Goal: Register for event/course

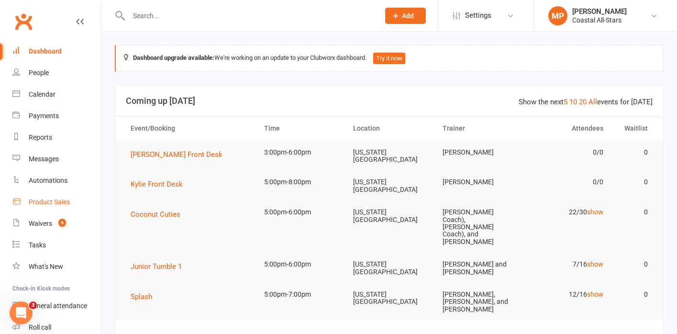
click at [49, 205] on div "Product Sales" at bounding box center [49, 202] width 41 height 8
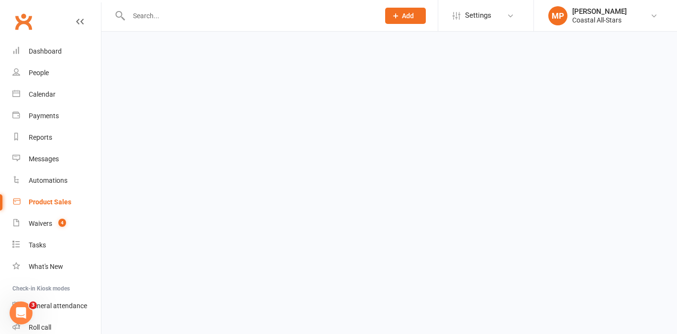
select select "25"
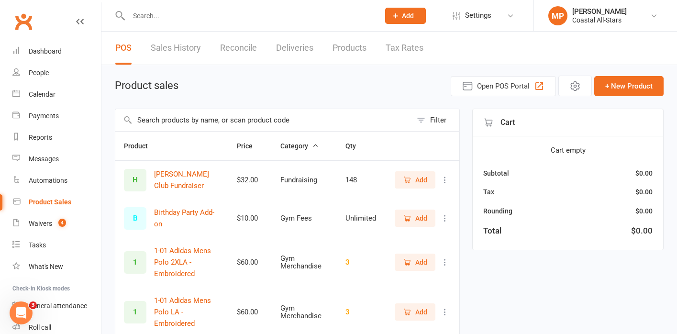
click at [166, 126] on input "text" at bounding box center [263, 120] width 297 height 22
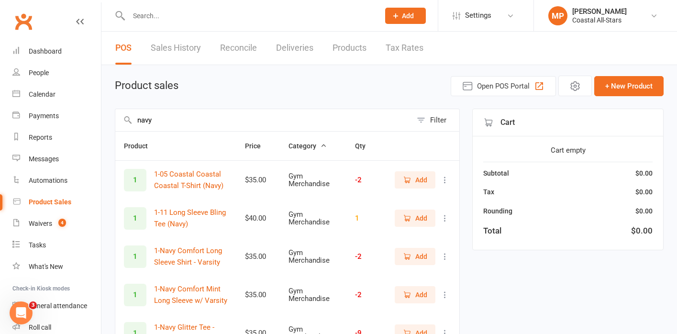
type input "navy"
click at [414, 260] on span "Add" at bounding box center [415, 256] width 24 height 11
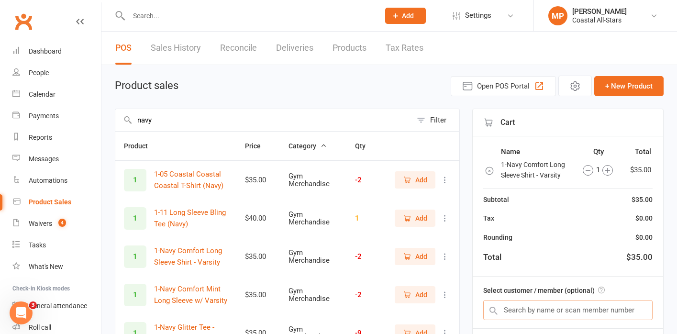
click at [533, 306] on input "text" at bounding box center [568, 310] width 169 height 20
type input "mallory powers"
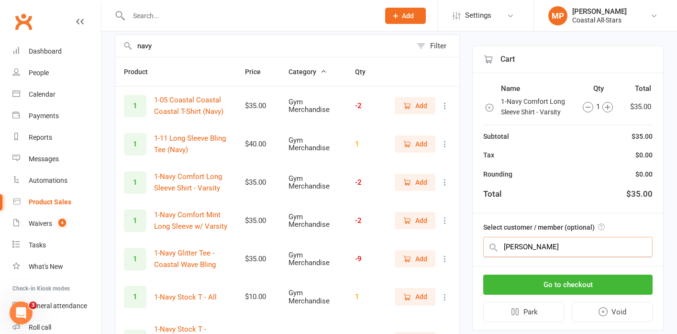
scroll to position [94, 0]
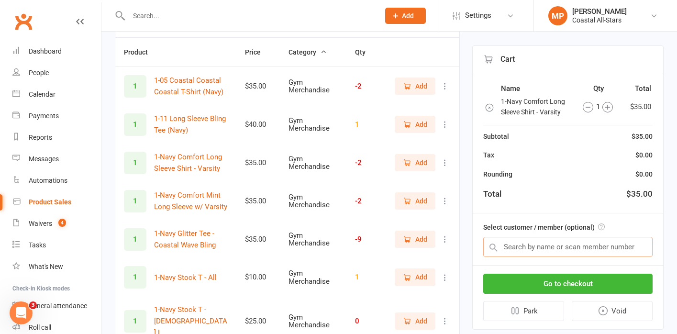
click at [563, 251] on input "text" at bounding box center [568, 247] width 169 height 20
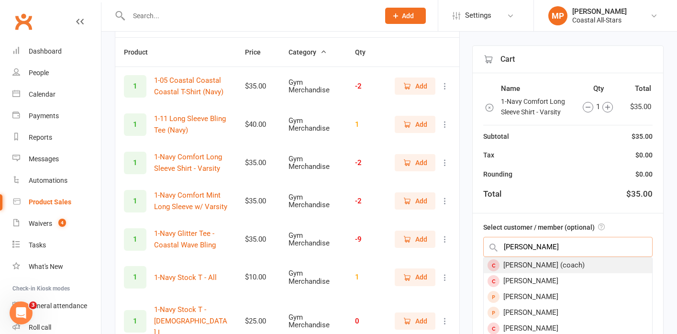
type input "mallory powers"
click at [561, 263] on div "Mallory Powers (coach)" at bounding box center [568, 266] width 169 height 16
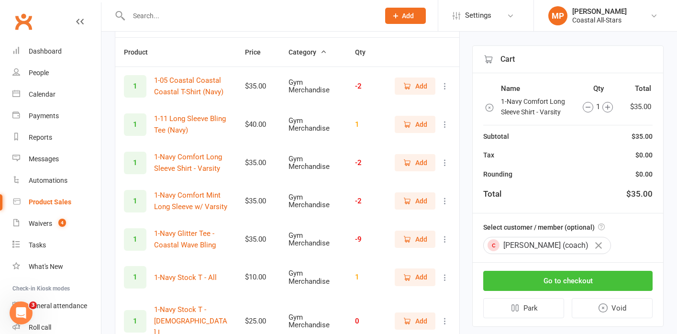
click at [575, 279] on button "Go to checkout" at bounding box center [568, 281] width 169 height 20
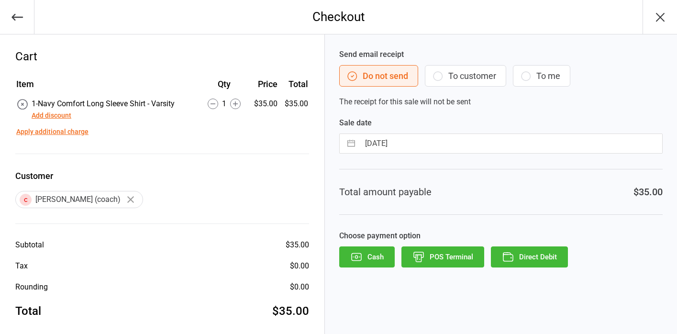
click at [60, 115] on button "Add discount" at bounding box center [52, 116] width 40 height 10
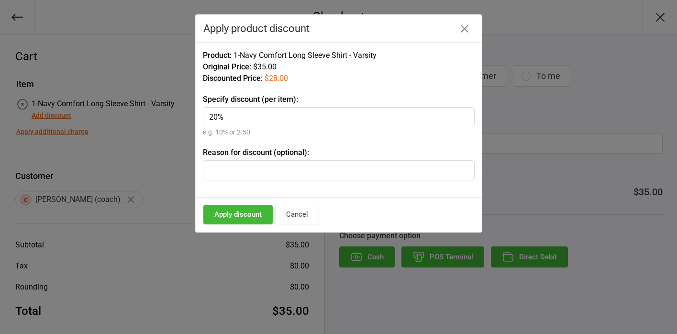
type input "20%"
click at [237, 216] on button "Apply discount" at bounding box center [237, 215] width 69 height 20
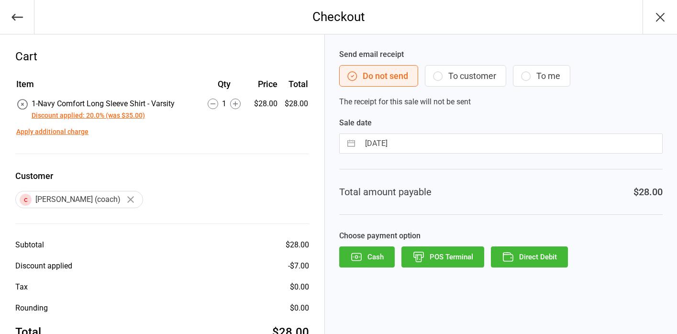
scroll to position [29, 0]
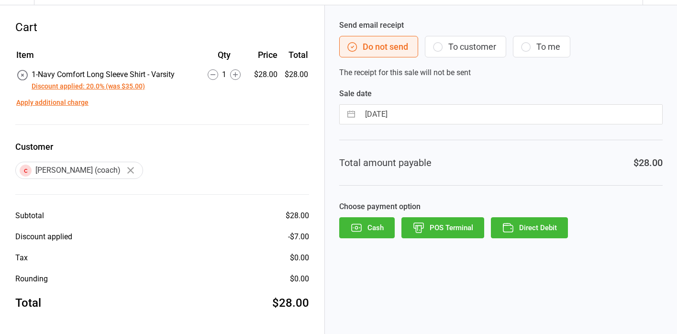
select select "8"
select select "2025"
select select "9"
select select "2025"
select select "10"
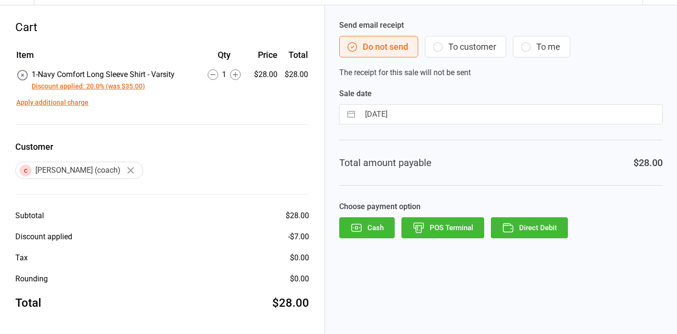
select select "2025"
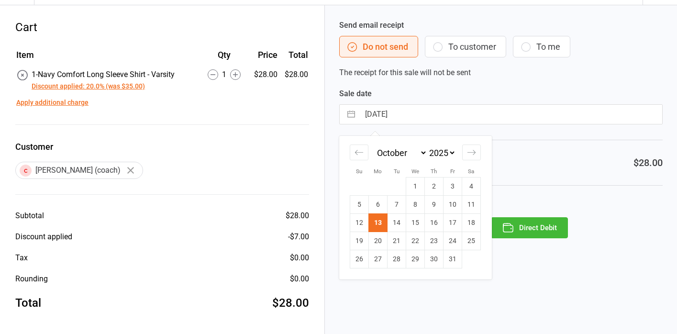
click at [417, 113] on input "13 Oct 2025" at bounding box center [511, 114] width 303 height 19
click at [452, 226] on td "17" at bounding box center [453, 223] width 19 height 18
type input "17 Oct 2025"
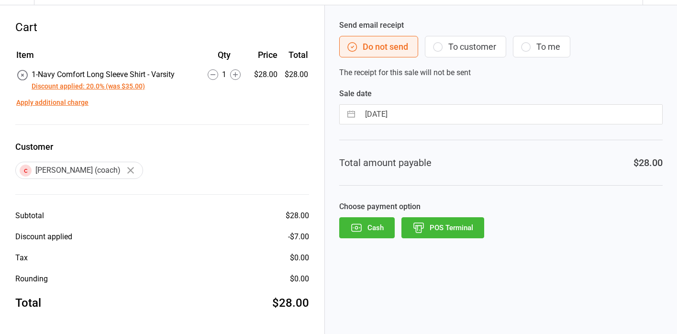
select select "8"
select select "2025"
select select "9"
select select "2025"
select select "10"
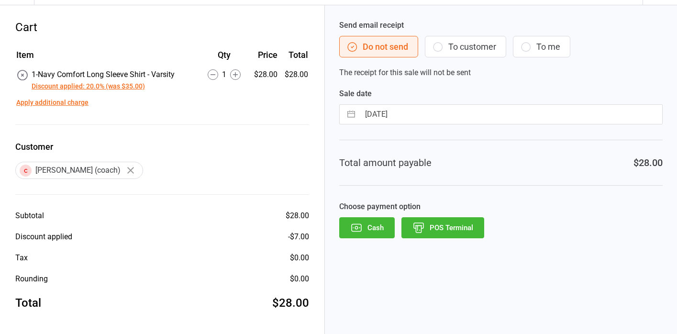
select select "2025"
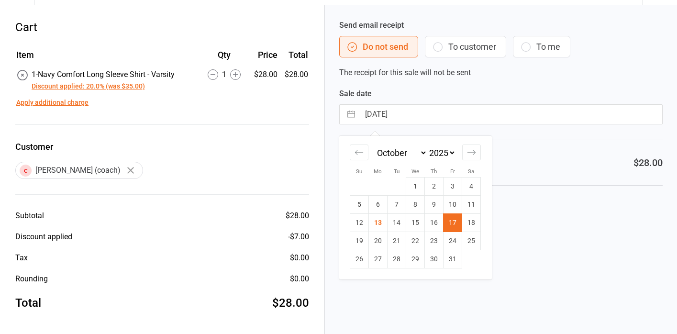
click at [494, 112] on input "17 Oct 2025" at bounding box center [511, 114] width 303 height 19
click at [381, 223] on td "13" at bounding box center [378, 223] width 19 height 18
type input "13 Oct 2025"
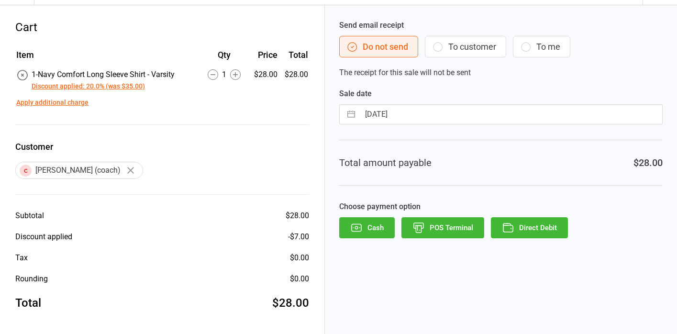
click at [522, 225] on button "Direct Debit" at bounding box center [529, 227] width 77 height 21
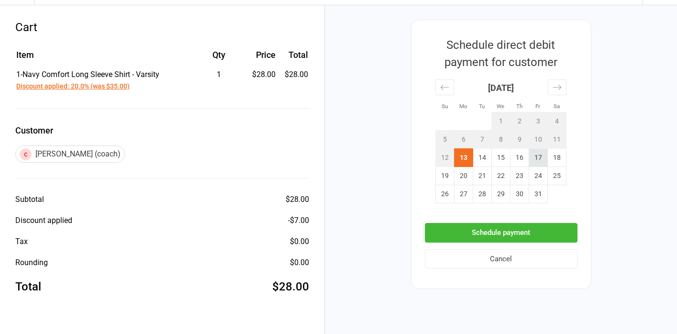
click at [541, 155] on td "17" at bounding box center [538, 158] width 19 height 18
click at [494, 232] on button "Schedule payment" at bounding box center [501, 233] width 153 height 20
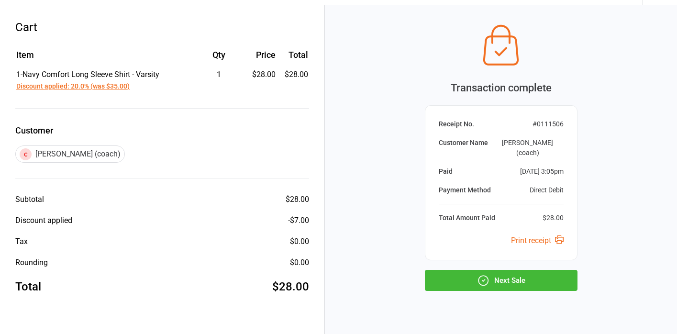
click at [533, 270] on button "Next Sale" at bounding box center [501, 280] width 153 height 21
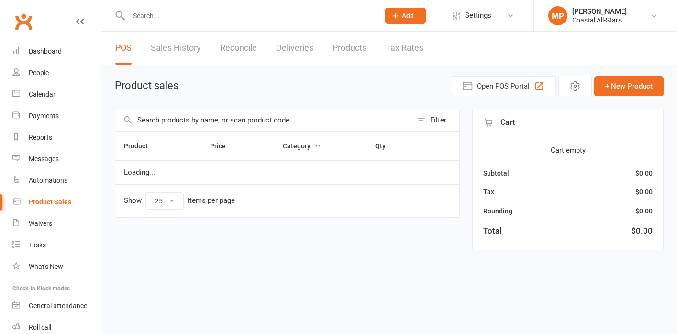
select select "25"
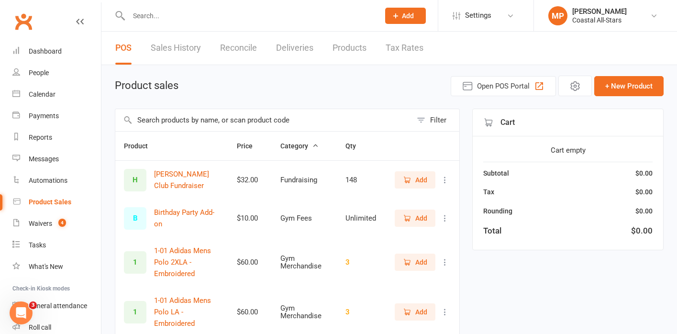
click at [179, 5] on div at bounding box center [244, 15] width 258 height 31
click at [180, 9] on input "text" at bounding box center [249, 15] width 247 height 13
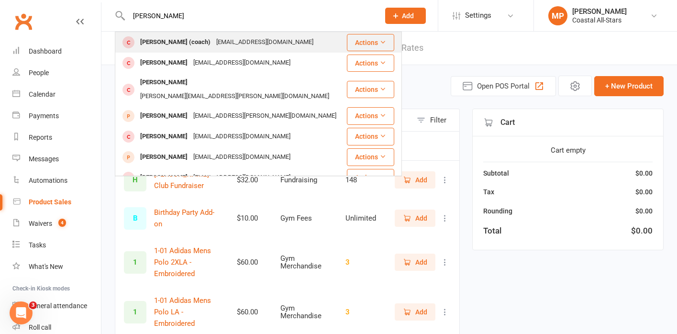
type input "mallory powers"
click at [195, 46] on div "[PERSON_NAME] (coach)" at bounding box center [175, 42] width 76 height 14
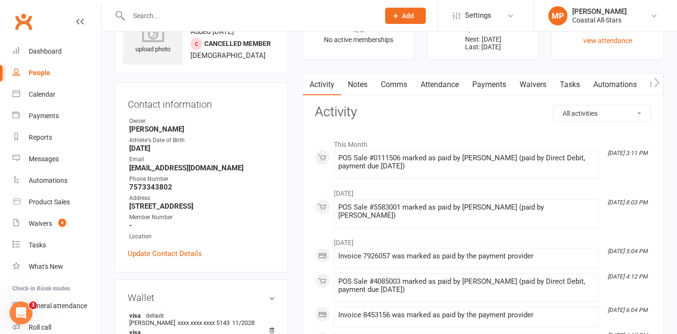
scroll to position [56, 0]
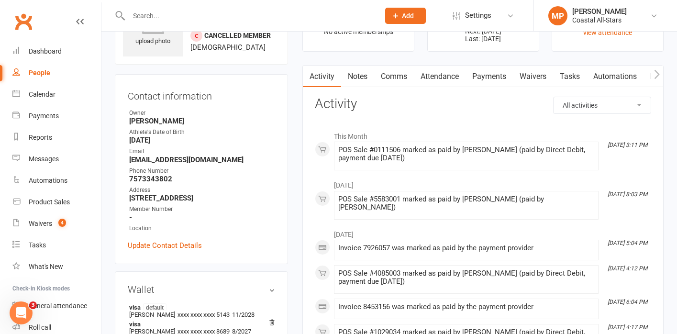
click at [489, 79] on link "Payments" at bounding box center [489, 77] width 47 height 22
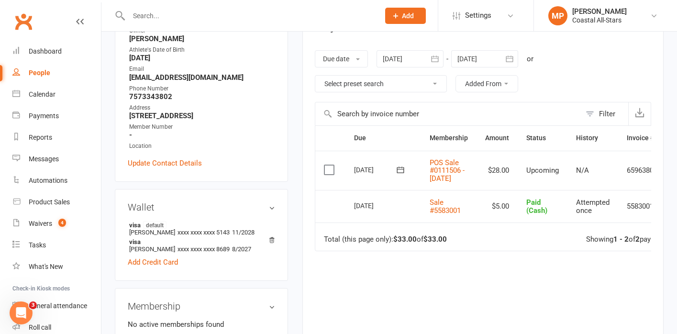
scroll to position [0, 41]
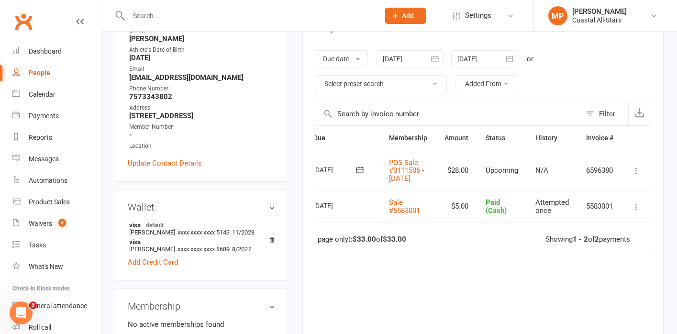
click at [434, 56] on icon "button" at bounding box center [435, 59] width 10 height 10
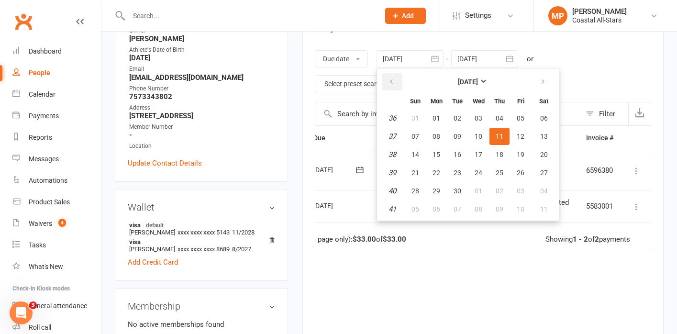
click at [398, 83] on button "button" at bounding box center [392, 81] width 21 height 17
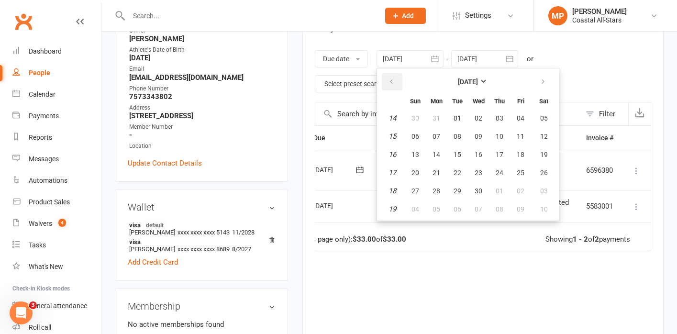
click at [398, 83] on button "button" at bounding box center [392, 81] width 21 height 17
click at [480, 116] on span "01" at bounding box center [479, 118] width 8 height 8
type input "01 Jan 2025"
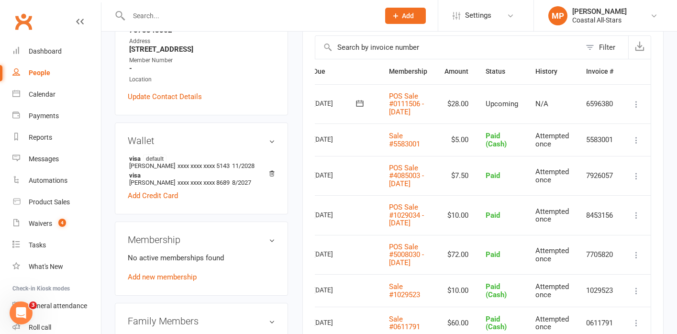
scroll to position [202, 0]
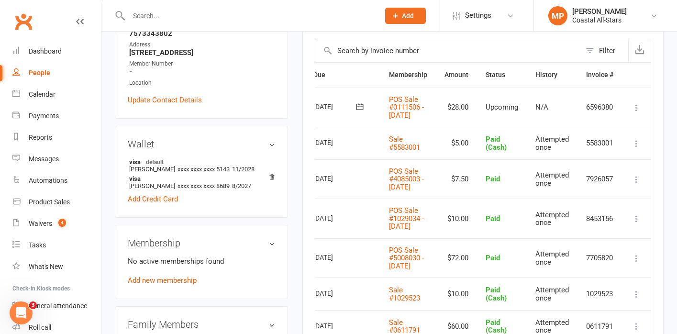
click at [172, 19] on input "text" at bounding box center [249, 15] width 247 height 13
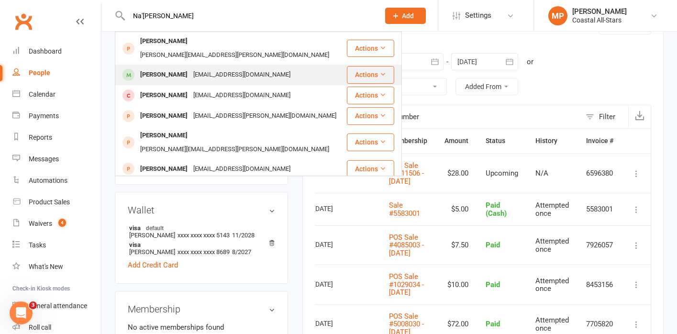
scroll to position [139, 0]
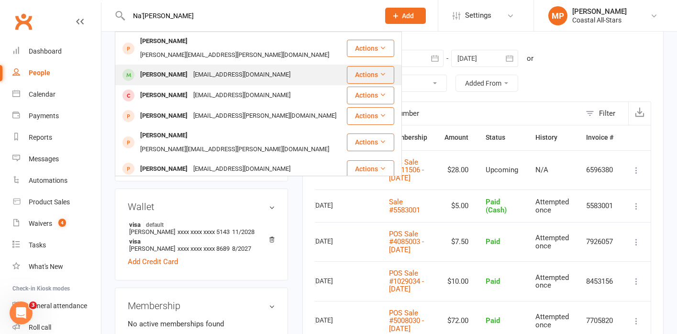
type input "Na'monnie"
click at [191, 68] on div "[PERSON_NAME]" at bounding box center [163, 75] width 53 height 14
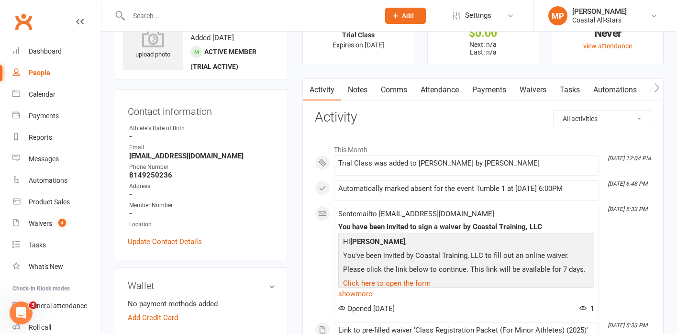
scroll to position [42, 0]
click at [541, 92] on link "Waivers" at bounding box center [533, 91] width 40 height 22
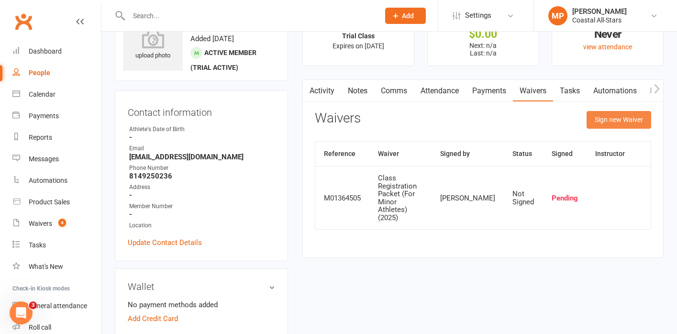
click at [609, 118] on button "Sign new Waiver" at bounding box center [619, 119] width 65 height 17
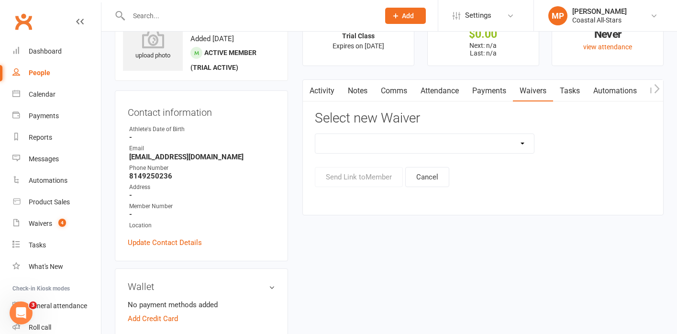
click at [400, 142] on select "AcroYoga 757 Special Event Waiver ACS Event Waiver (03/31/23) Adult 757 Event W…" at bounding box center [425, 143] width 218 height 19
select select "13078"
click at [316, 134] on select "AcroYoga 757 Special Event Waiver ACS Event Waiver (03/31/23) Adult 757 Event W…" at bounding box center [425, 143] width 218 height 19
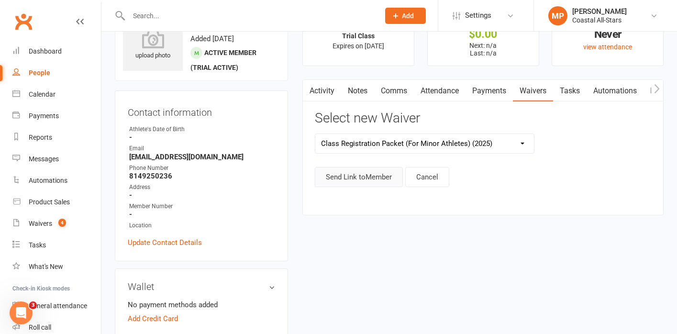
click at [363, 180] on button "Send Link to Member" at bounding box center [359, 177] width 88 height 20
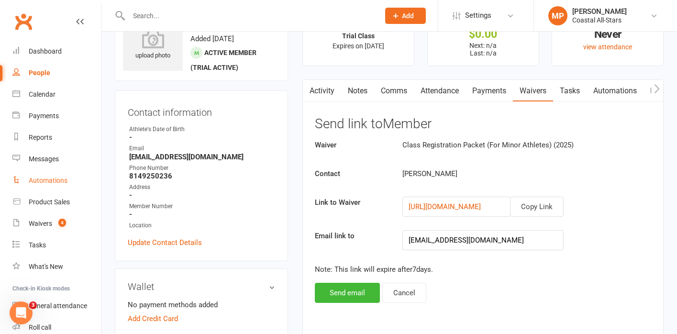
scroll to position [62, 0]
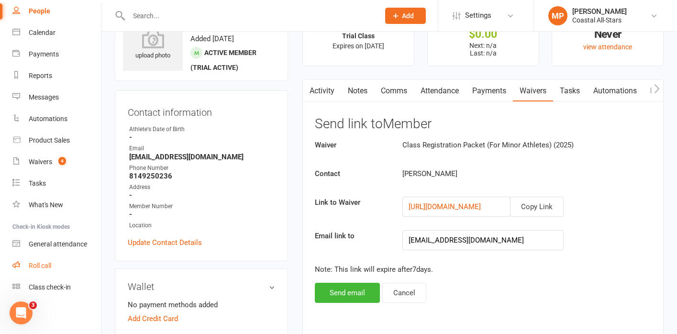
click at [43, 267] on div "Roll call" at bounding box center [40, 266] width 23 height 8
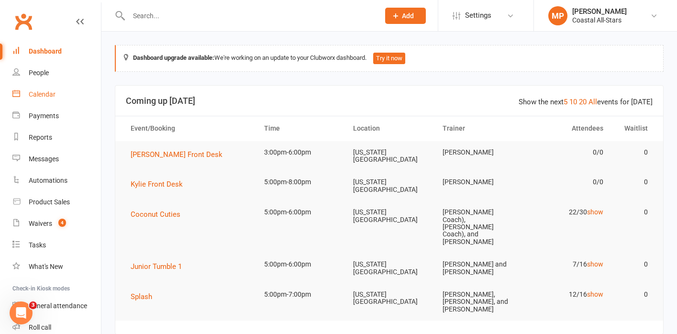
click at [53, 93] on div "Calendar" at bounding box center [42, 94] width 27 height 8
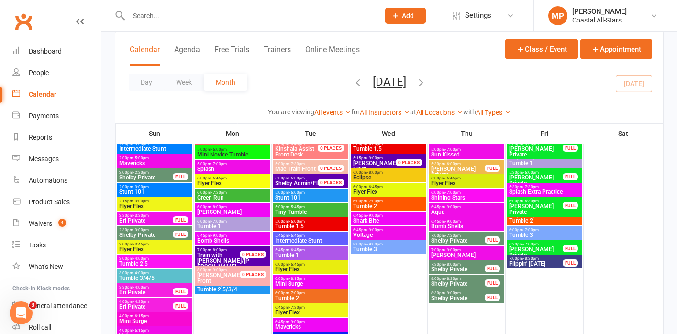
scroll to position [153, 0]
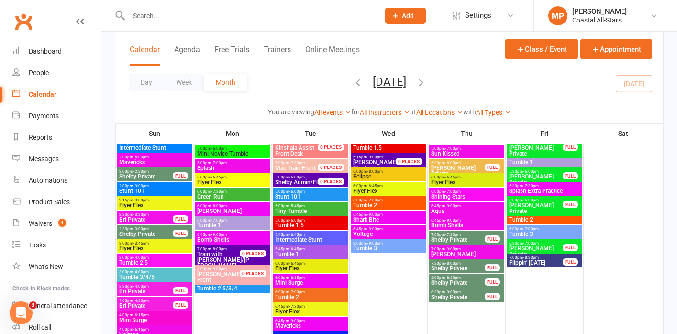
click at [302, 251] on span "Tumble 1" at bounding box center [311, 254] width 72 height 6
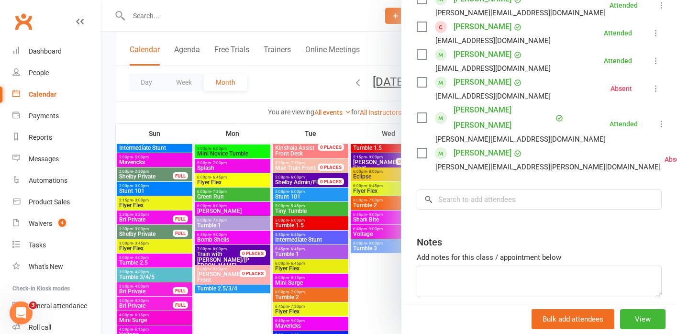
scroll to position [480, 0]
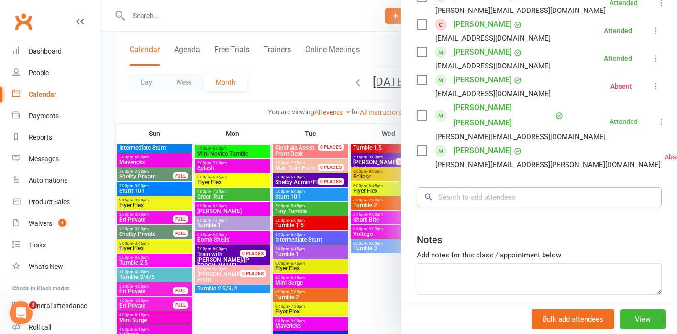
click at [468, 187] on input "search" at bounding box center [539, 197] width 245 height 20
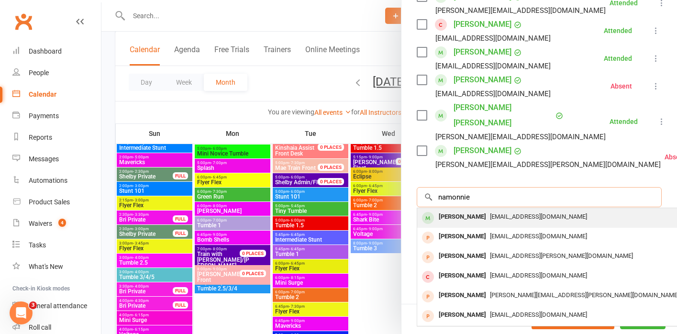
type input "namonnie"
click at [480, 210] on div "[PERSON_NAME]" at bounding box center [462, 217] width 55 height 14
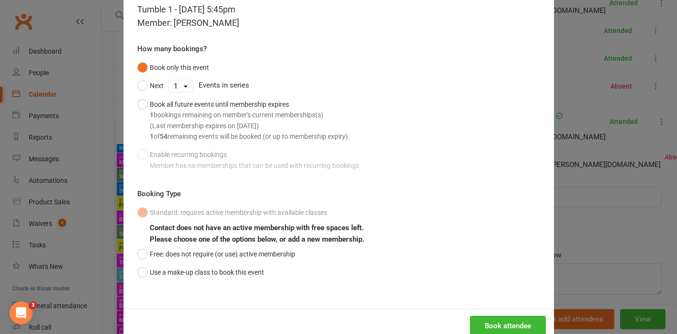
scroll to position [73, 0]
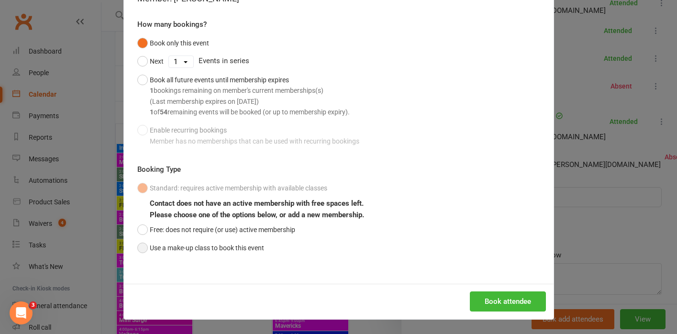
click at [146, 248] on button "Use a make-up class to book this event" at bounding box center [200, 248] width 127 height 18
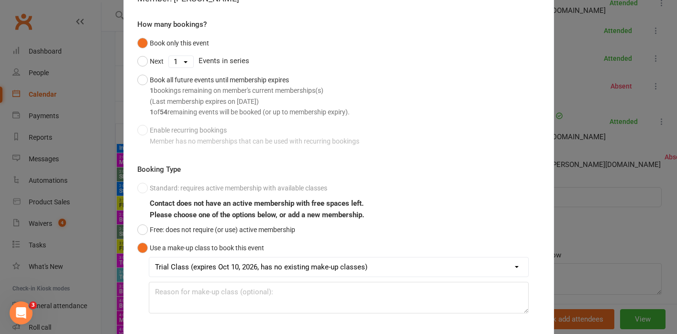
scroll to position [129, 0]
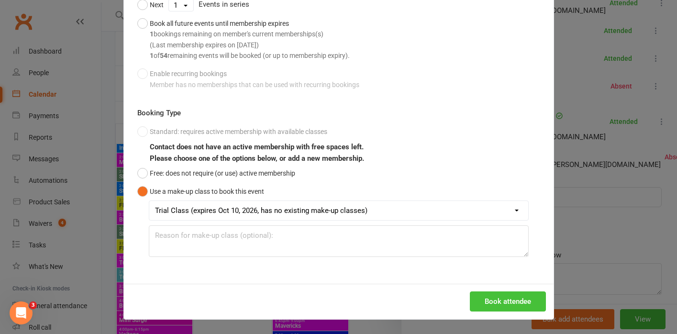
click at [501, 302] on button "Book attendee" at bounding box center [508, 302] width 76 height 20
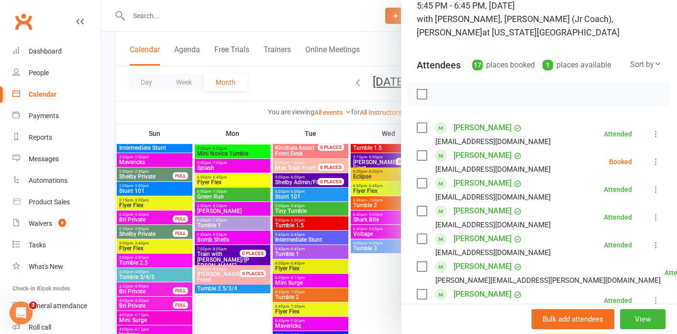
scroll to position [71, 0]
click at [655, 158] on icon at bounding box center [657, 163] width 10 height 10
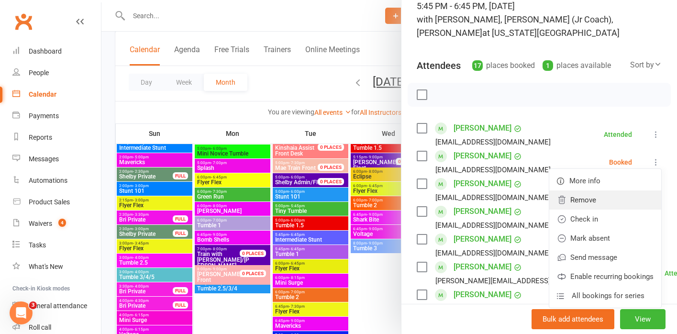
click at [599, 191] on link "Remove" at bounding box center [606, 200] width 112 height 19
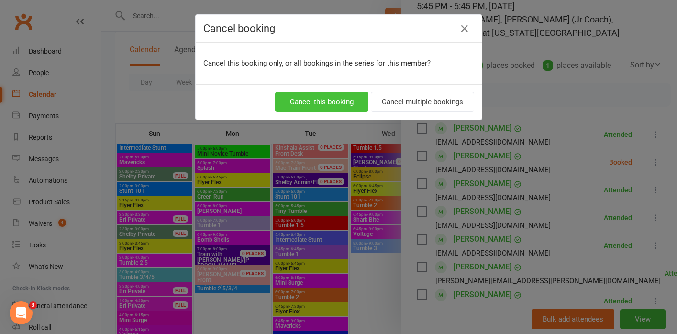
click at [337, 101] on button "Cancel this booking" at bounding box center [321, 102] width 93 height 20
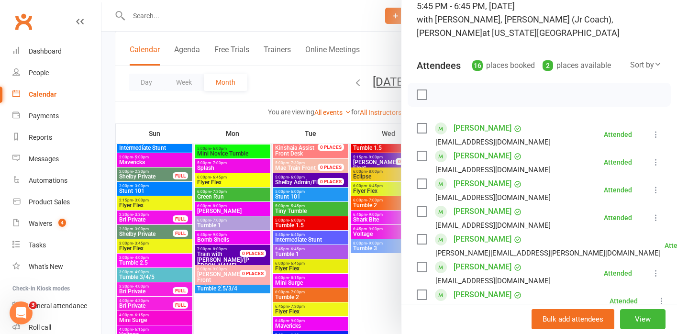
click at [361, 51] on div at bounding box center [389, 167] width 576 height 334
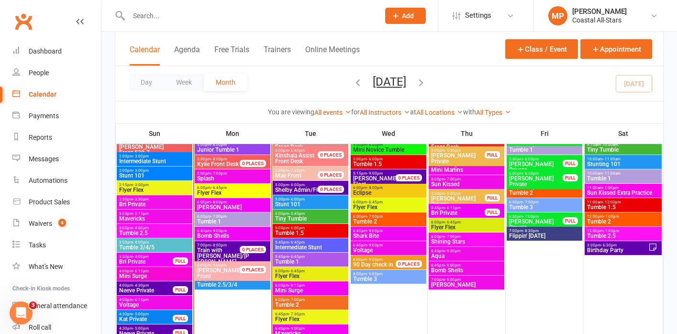
scroll to position [834, 0]
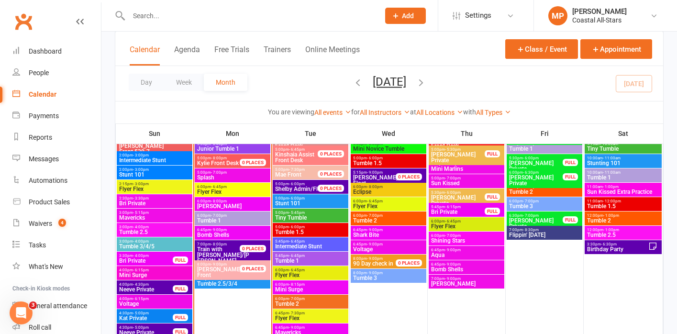
click at [297, 259] on span "Tumble 1" at bounding box center [311, 261] width 72 height 6
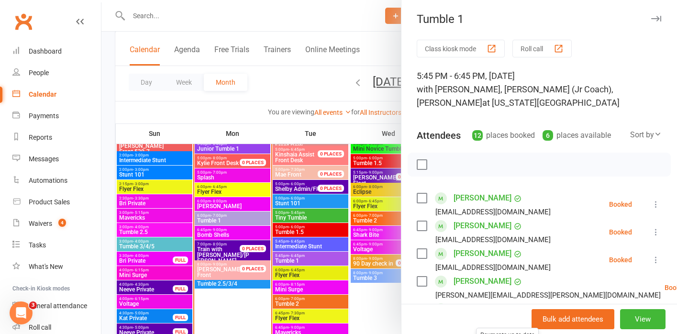
scroll to position [379, 0]
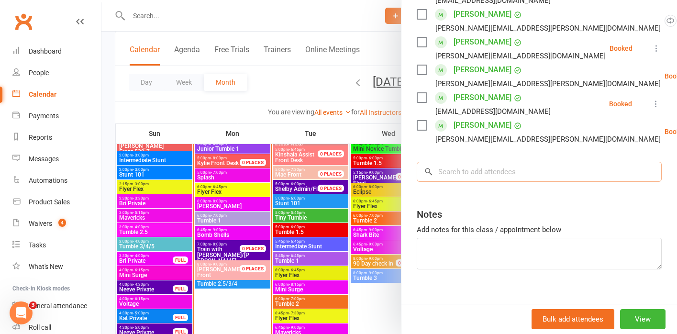
click at [462, 162] on input "search" at bounding box center [539, 172] width 245 height 20
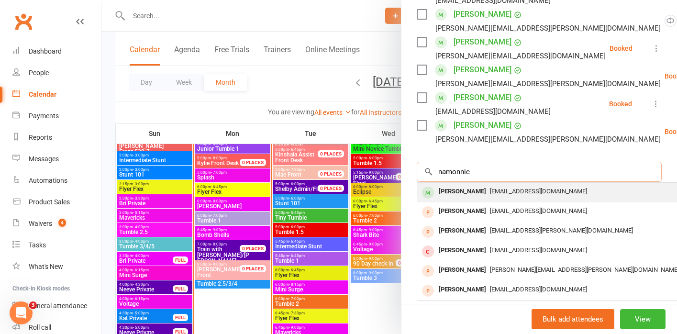
type input "namonnie"
click at [469, 185] on div "Nia’Monnie Craddock" at bounding box center [462, 192] width 55 height 14
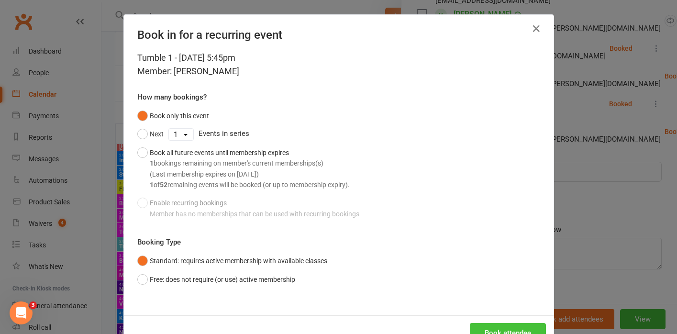
click at [497, 329] on button "Book attendee" at bounding box center [508, 333] width 76 height 20
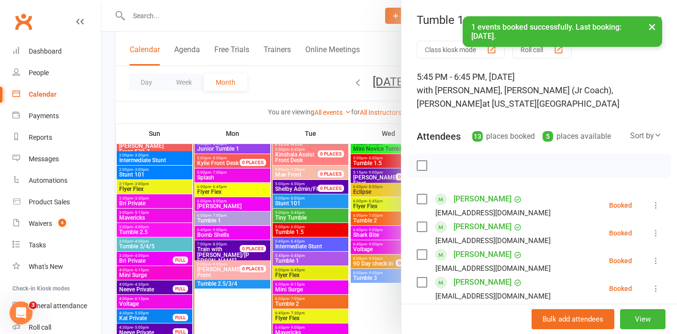
scroll to position [3, 0]
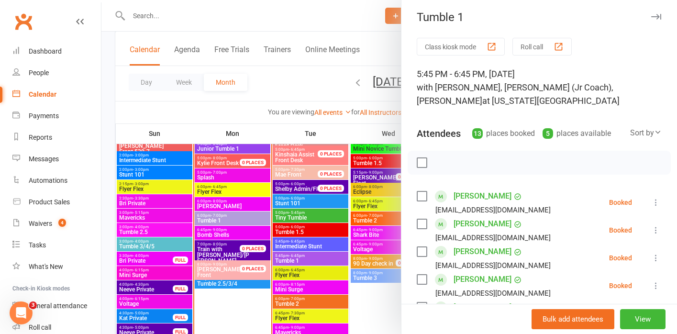
click at [659, 19] on icon "button" at bounding box center [657, 17] width 10 height 6
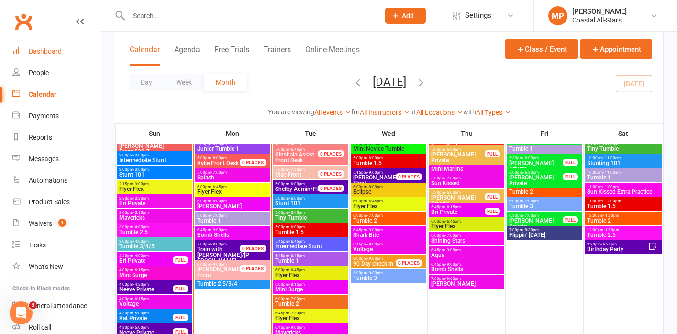
click at [47, 56] on link "Dashboard" at bounding box center [56, 52] width 89 height 22
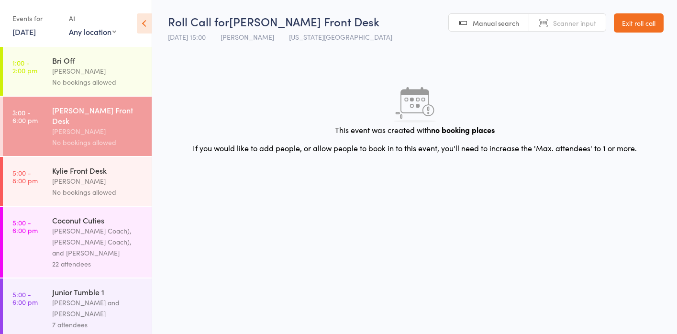
click at [68, 225] on div "[PERSON_NAME] Coach), [PERSON_NAME] Coach), and [PERSON_NAME]" at bounding box center [97, 241] width 91 height 33
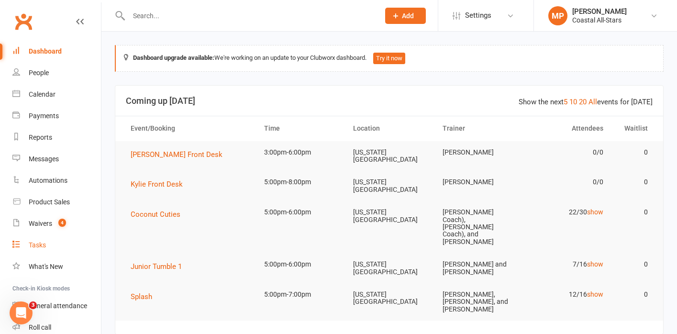
scroll to position [62, 0]
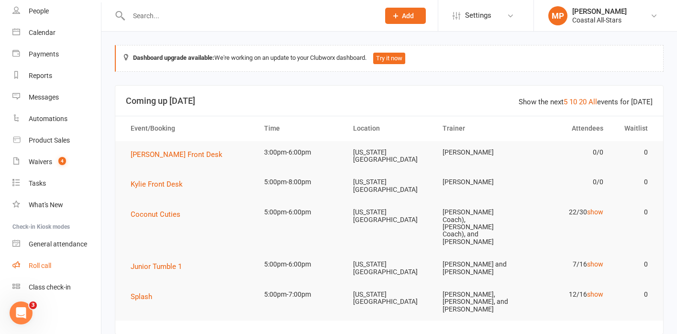
click at [42, 258] on link "Roll call" at bounding box center [56, 266] width 89 height 22
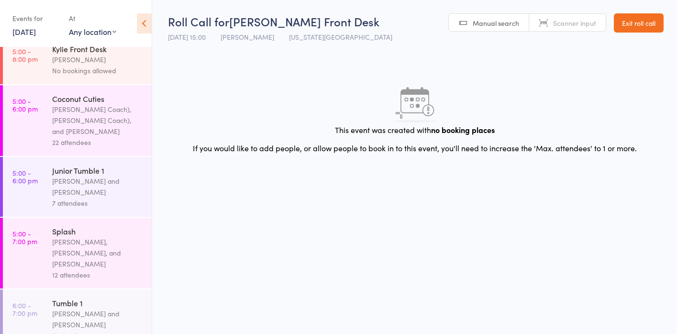
scroll to position [129, 0]
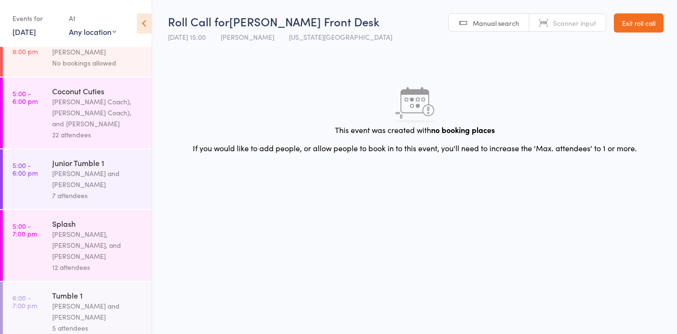
click at [55, 158] on div "Junior Tumble 1" at bounding box center [97, 163] width 91 height 11
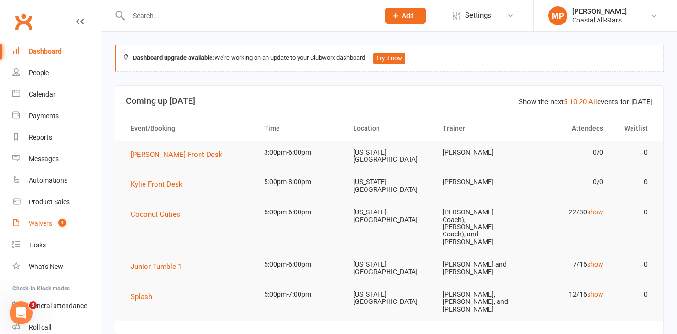
scroll to position [62, 0]
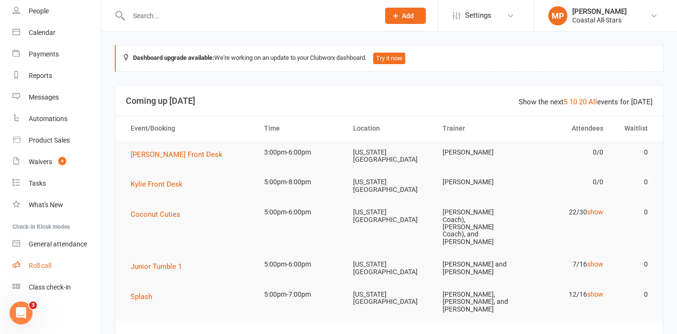
click at [37, 262] on div "Roll call" at bounding box center [40, 266] width 23 height 8
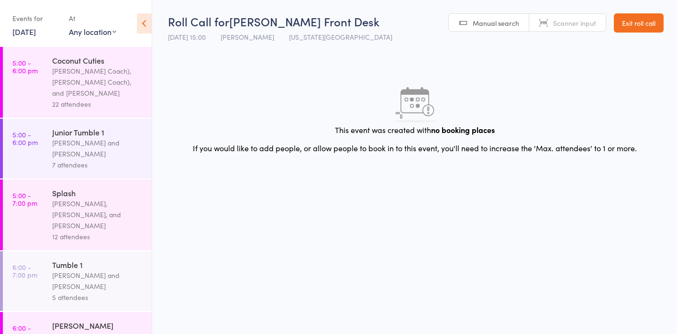
scroll to position [160, 0]
click at [68, 187] on div "Splash" at bounding box center [97, 192] width 91 height 11
